Goal: Task Accomplishment & Management: Manage account settings

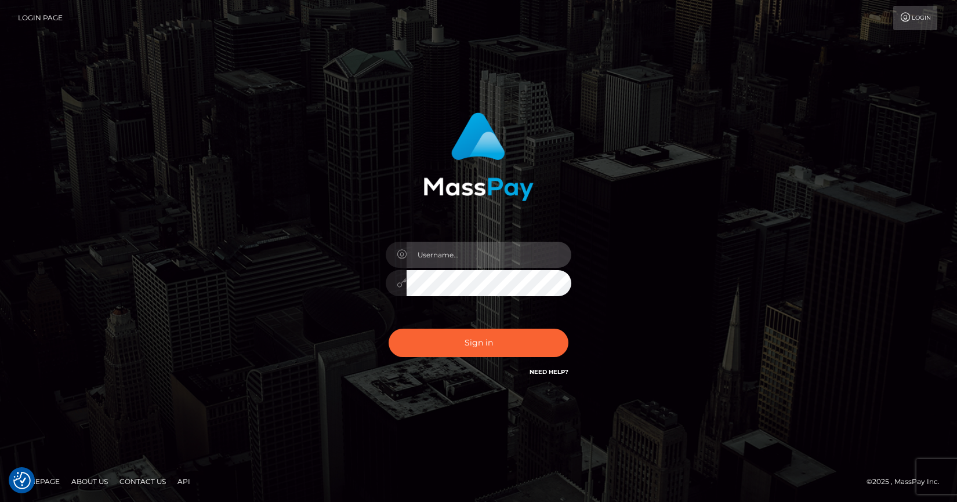
type input "[PERSON_NAME].cosmo"
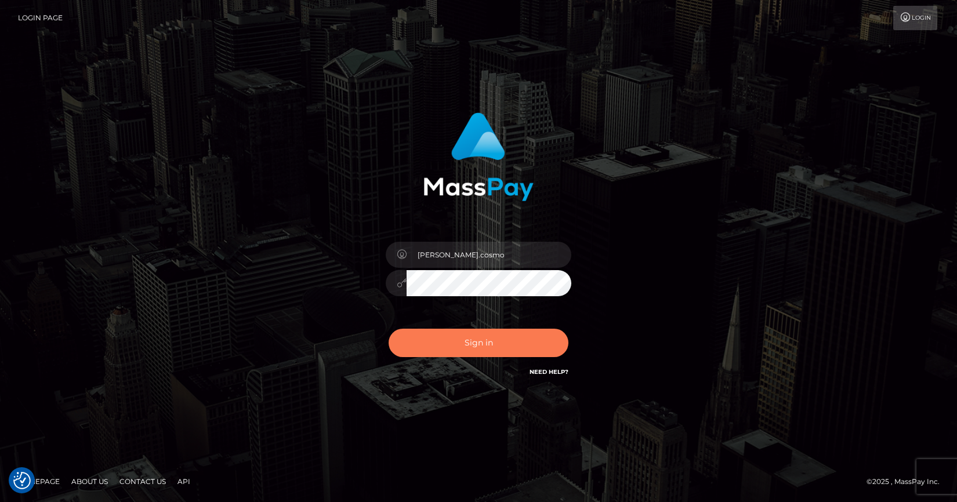
click at [463, 355] on button "Sign in" at bounding box center [478, 343] width 180 height 28
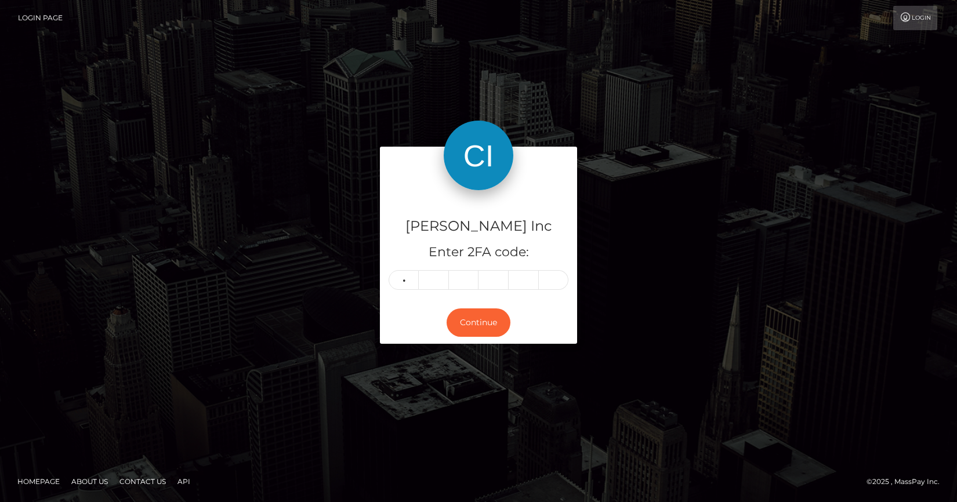
type input "9"
type input "5"
type input "2"
type input "1"
type input "0"
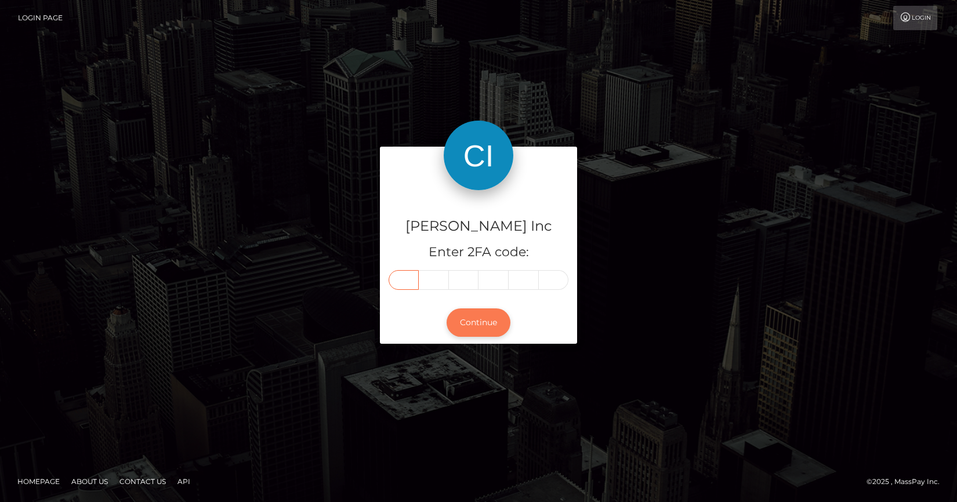
type input "9"
type input "5"
type input "2"
type input "1"
type input "0"
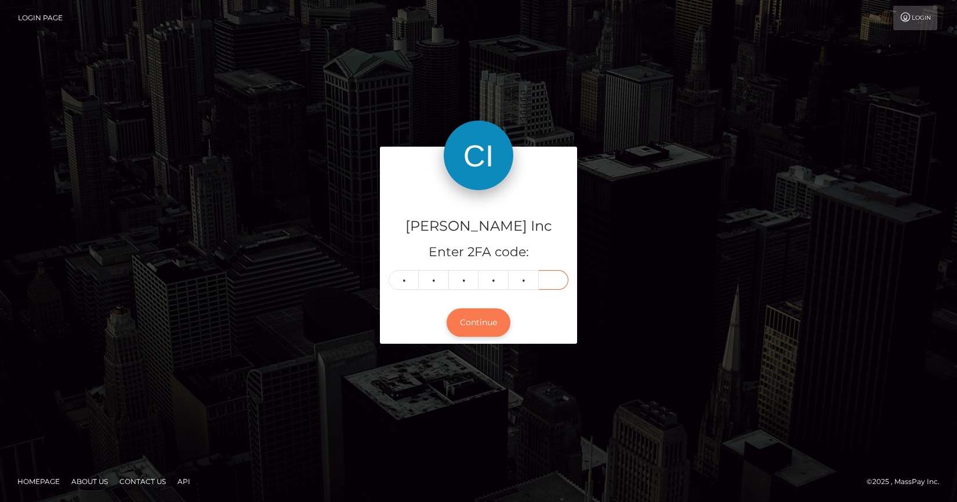
type input "1"
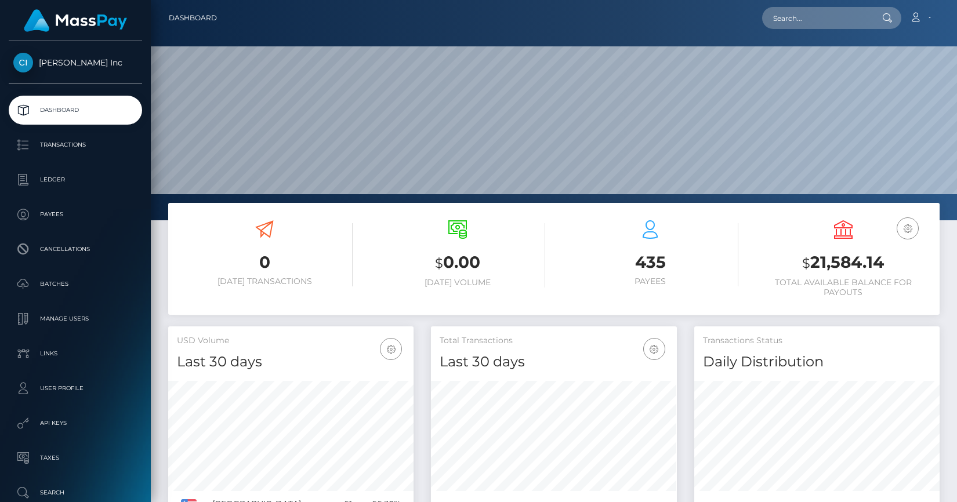
scroll to position [205, 245]
